Goal: Information Seeking & Learning: Check status

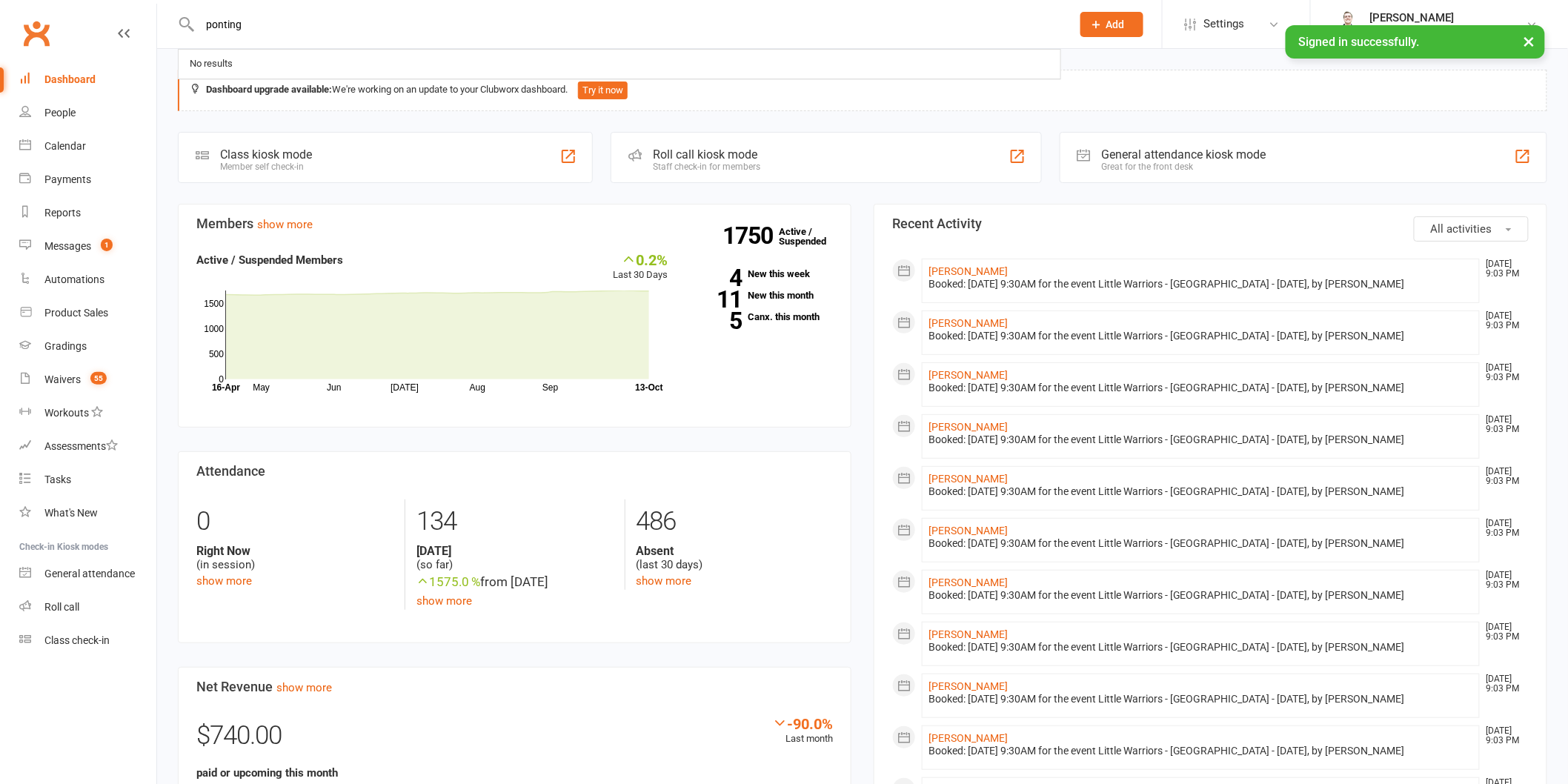
type input "ponting"
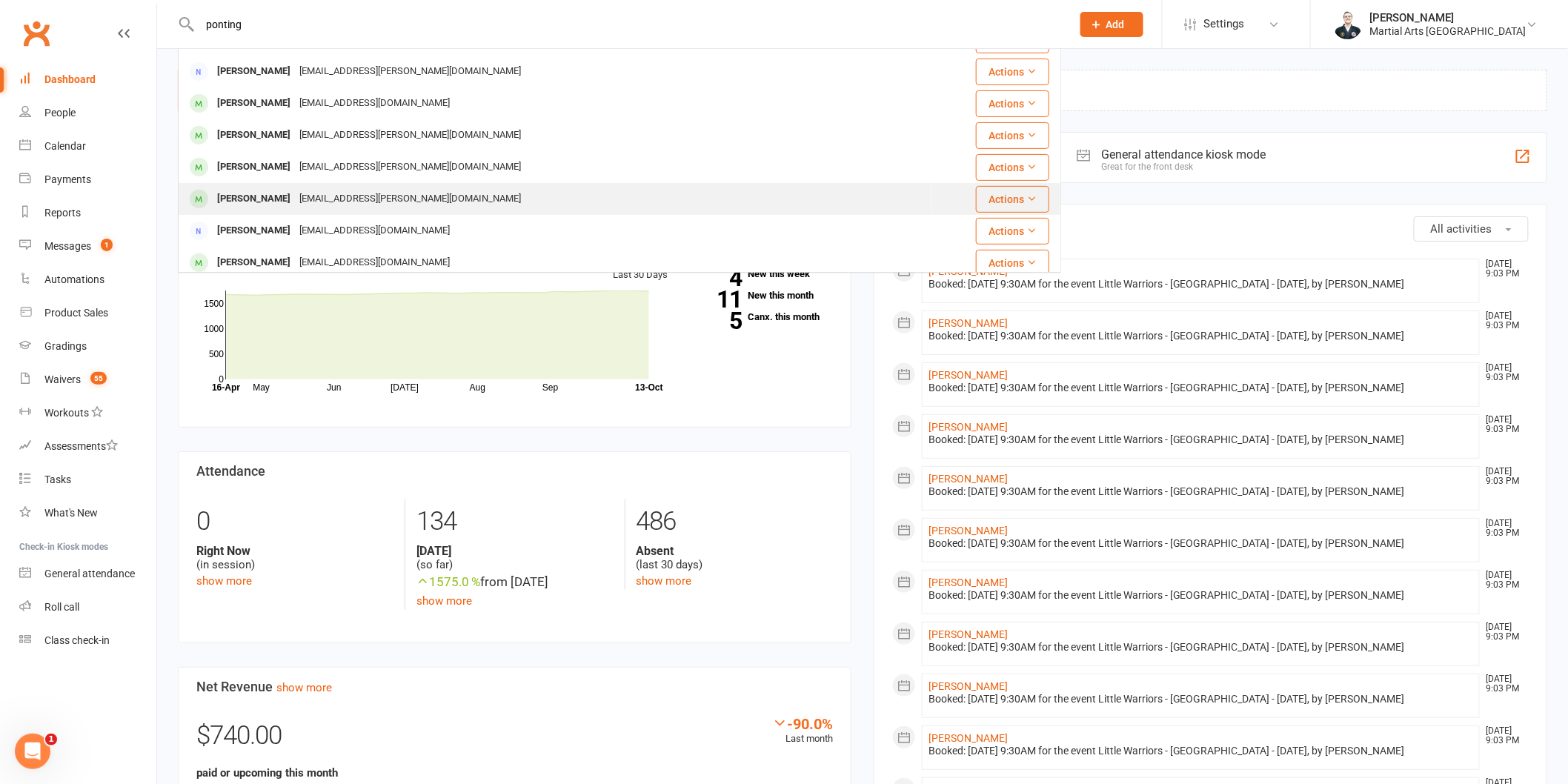
scroll to position [247, 0]
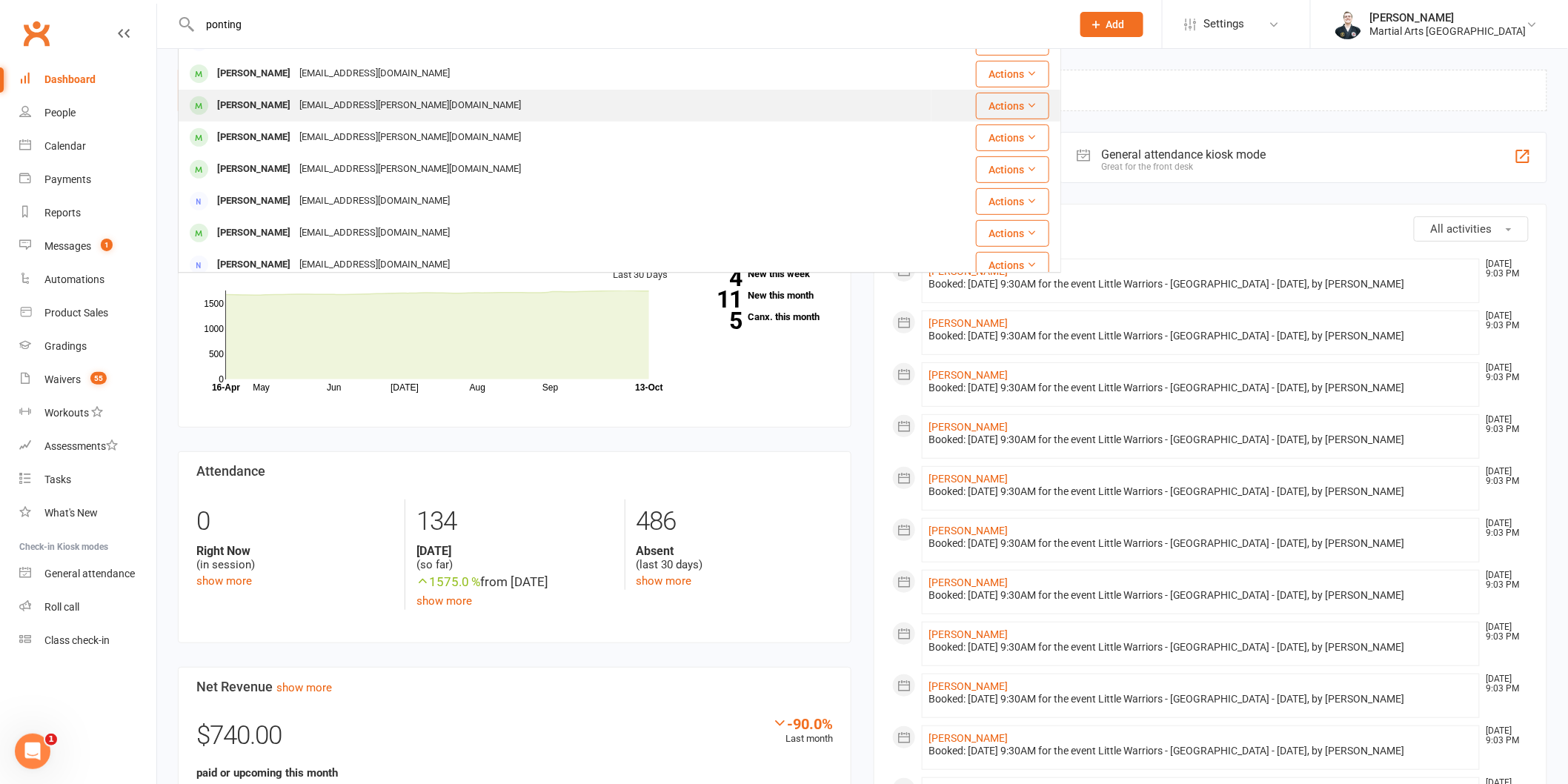
click at [254, 112] on div "[PERSON_NAME]" at bounding box center [254, 106] width 83 height 22
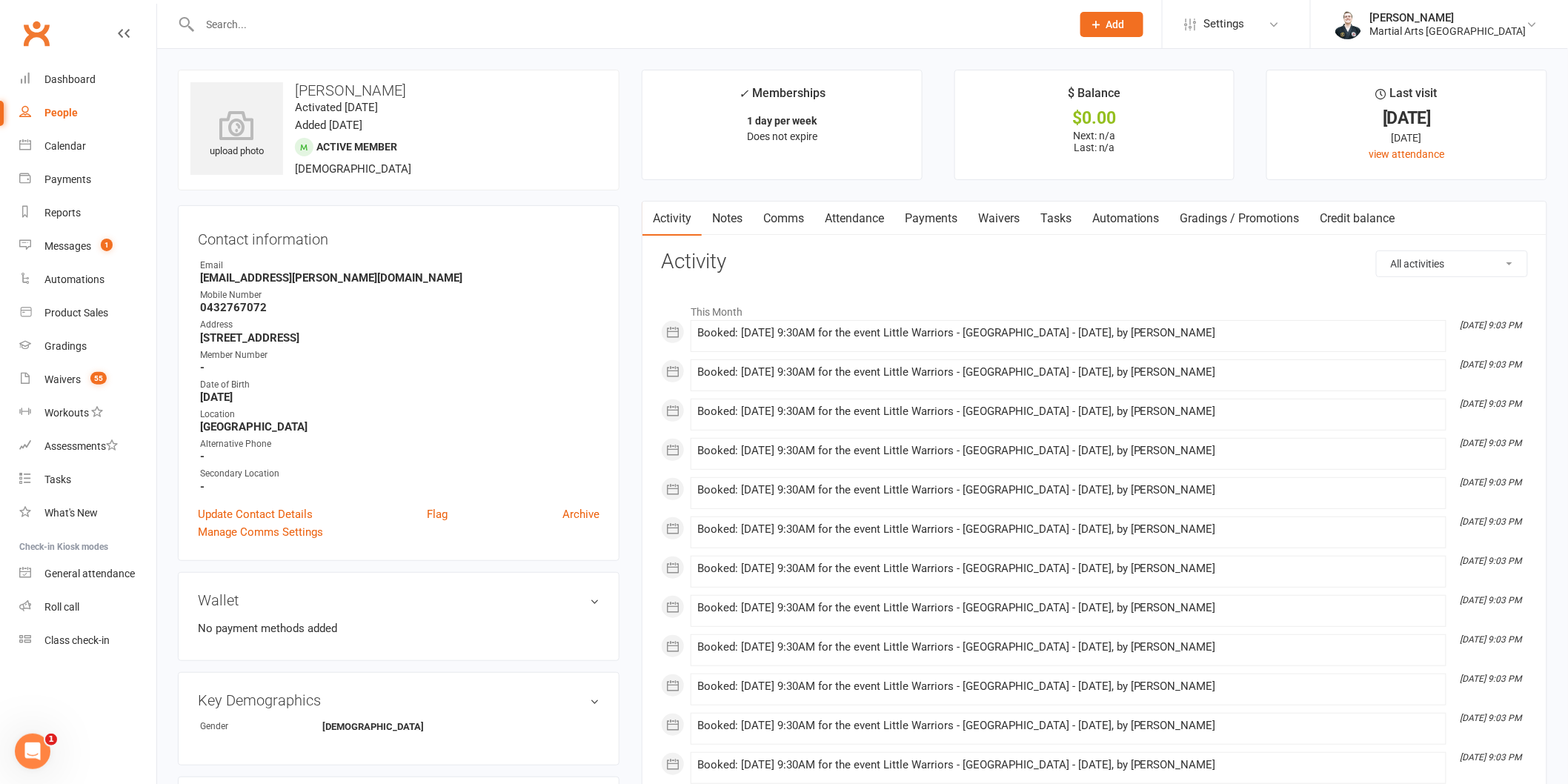
click at [1439, 270] on select "All activities Bookings / Attendances Communications Notes Failed SMSes Grading…" at bounding box center [1452, 264] width 150 height 25
select select "MembershipLogEntry"
click at [1377, 251] on select "All activities Bookings / Attendances Communications Notes Failed SMSes Grading…" at bounding box center [1452, 264] width 150 height 25
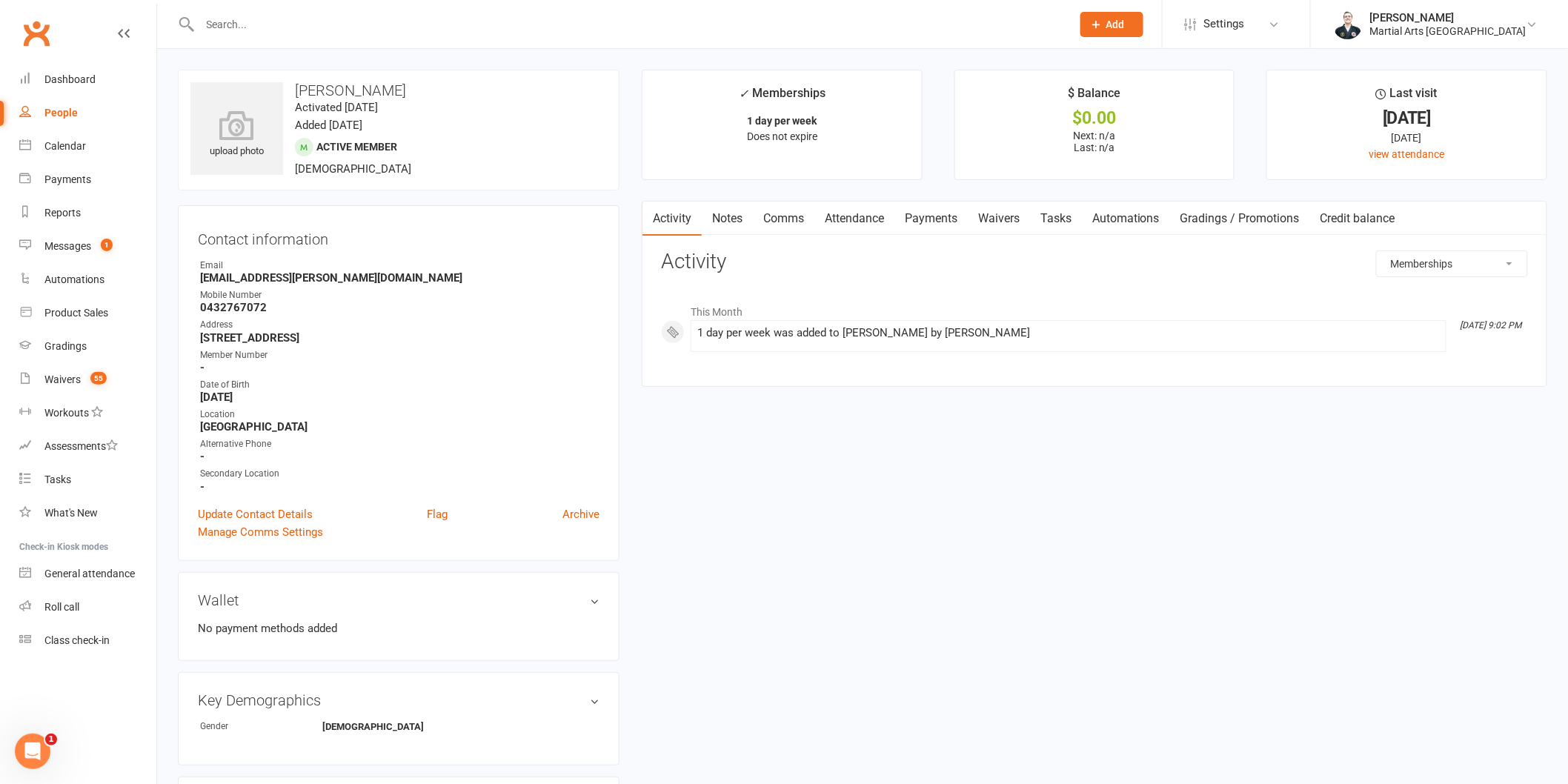
click at [1432, 278] on div "All activities Bookings / Attendances Communications Notes Failed SMSes Grading…" at bounding box center [1094, 307] width 867 height 114
click at [1443, 271] on select "All activities Bookings / Attendances Communications Notes Failed SMSes Grading…" at bounding box center [1452, 264] width 150 height 25
select select
click at [1377, 251] on select "All activities Bookings / Attendances Communications Notes Failed SMSes Grading…" at bounding box center [1452, 264] width 150 height 25
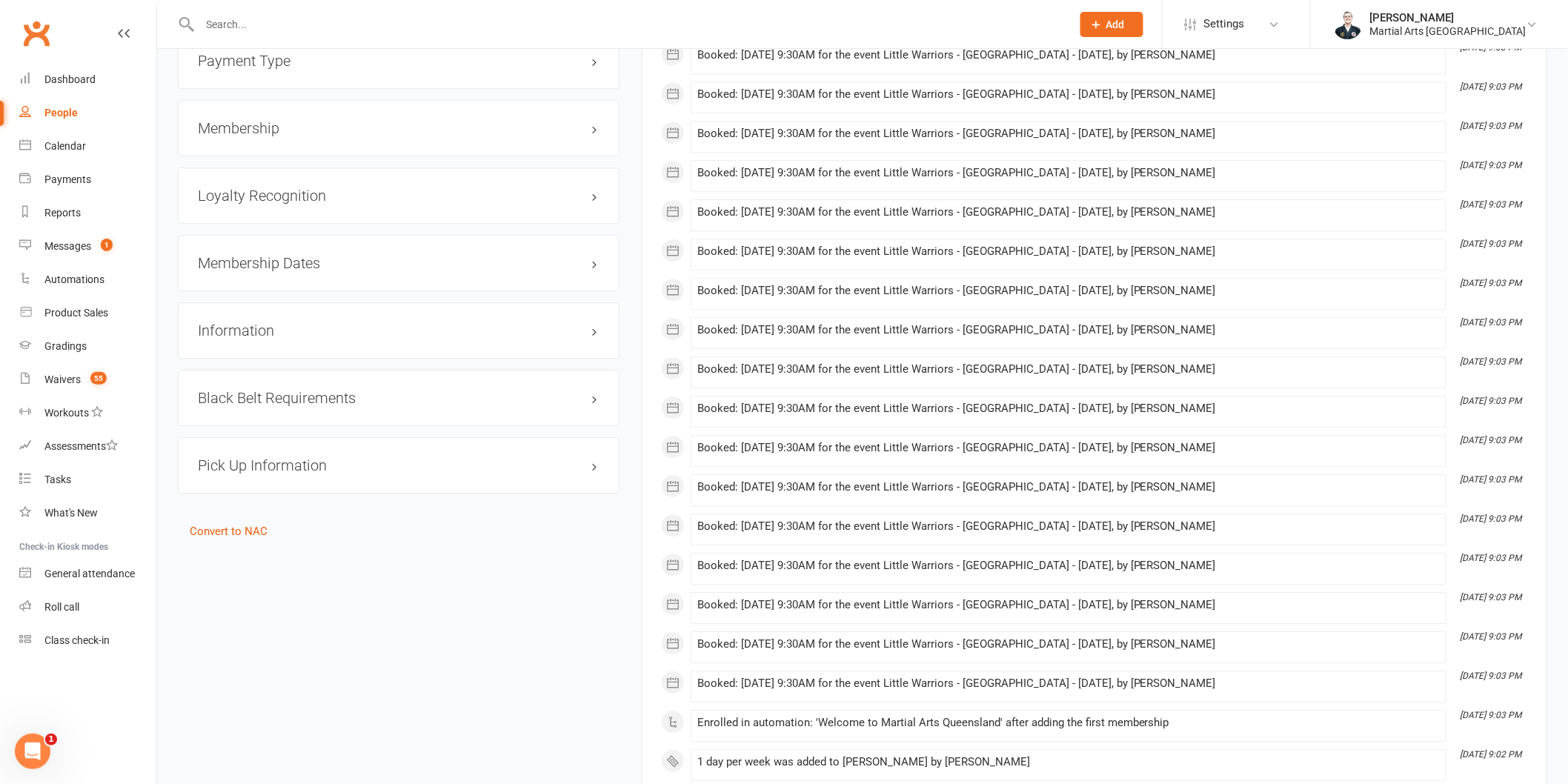
scroll to position [2311, 0]
